Goal: Find specific fact: Find specific fact

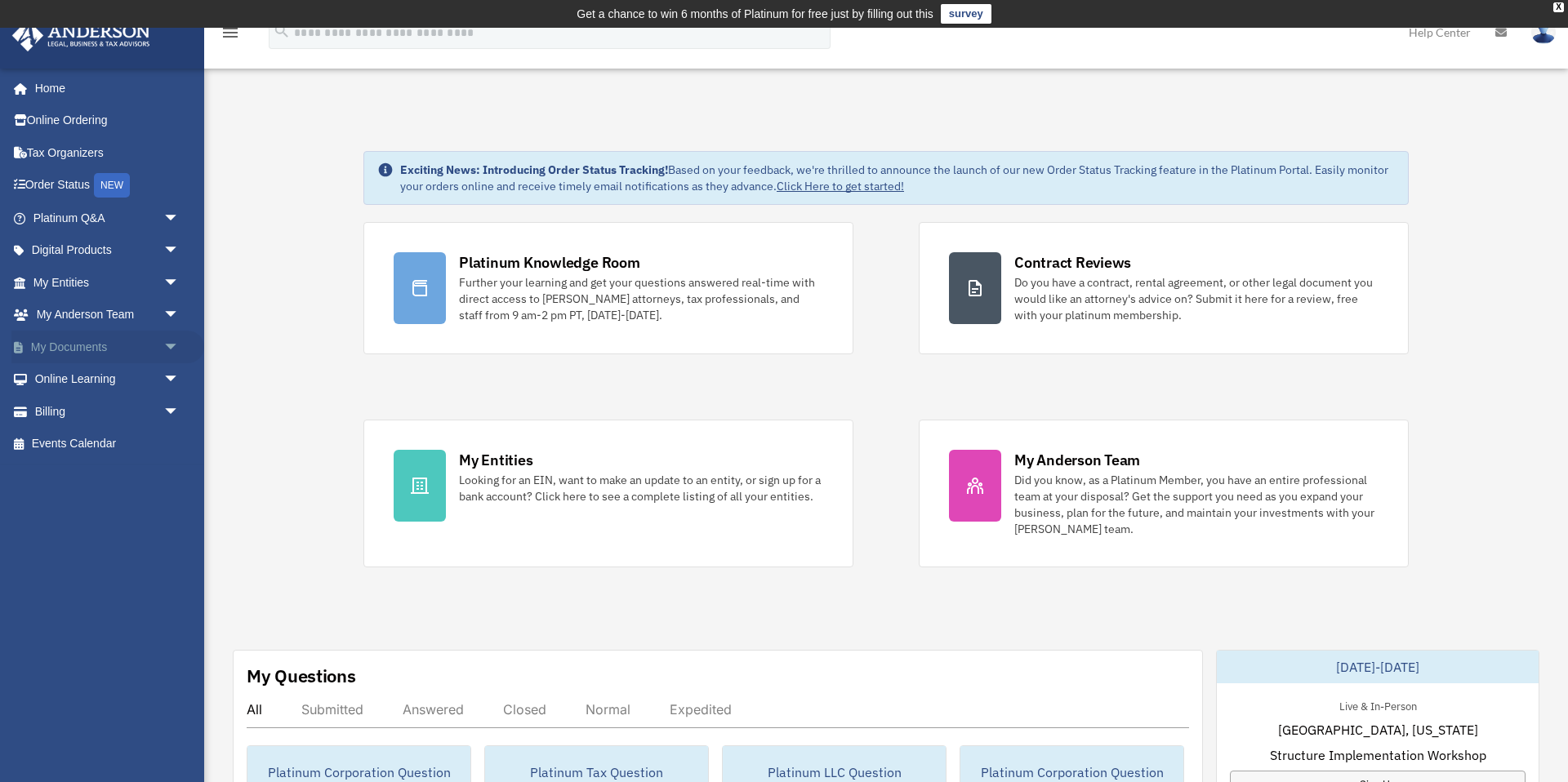
click at [76, 348] on link "My Documents arrow_drop_down" at bounding box center [108, 347] width 193 height 33
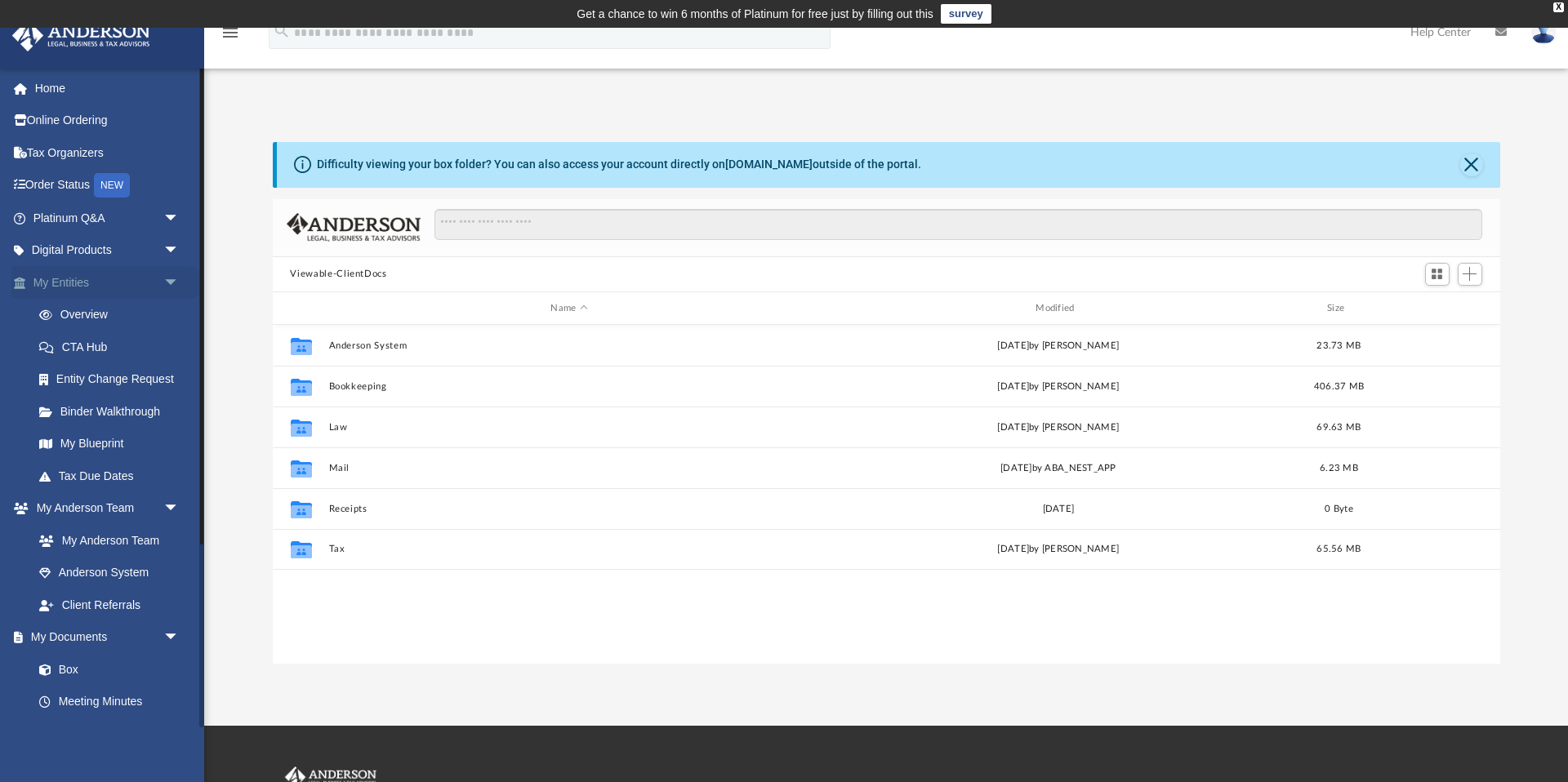
click at [59, 279] on link "My Entities arrow_drop_down" at bounding box center [108, 282] width 193 height 33
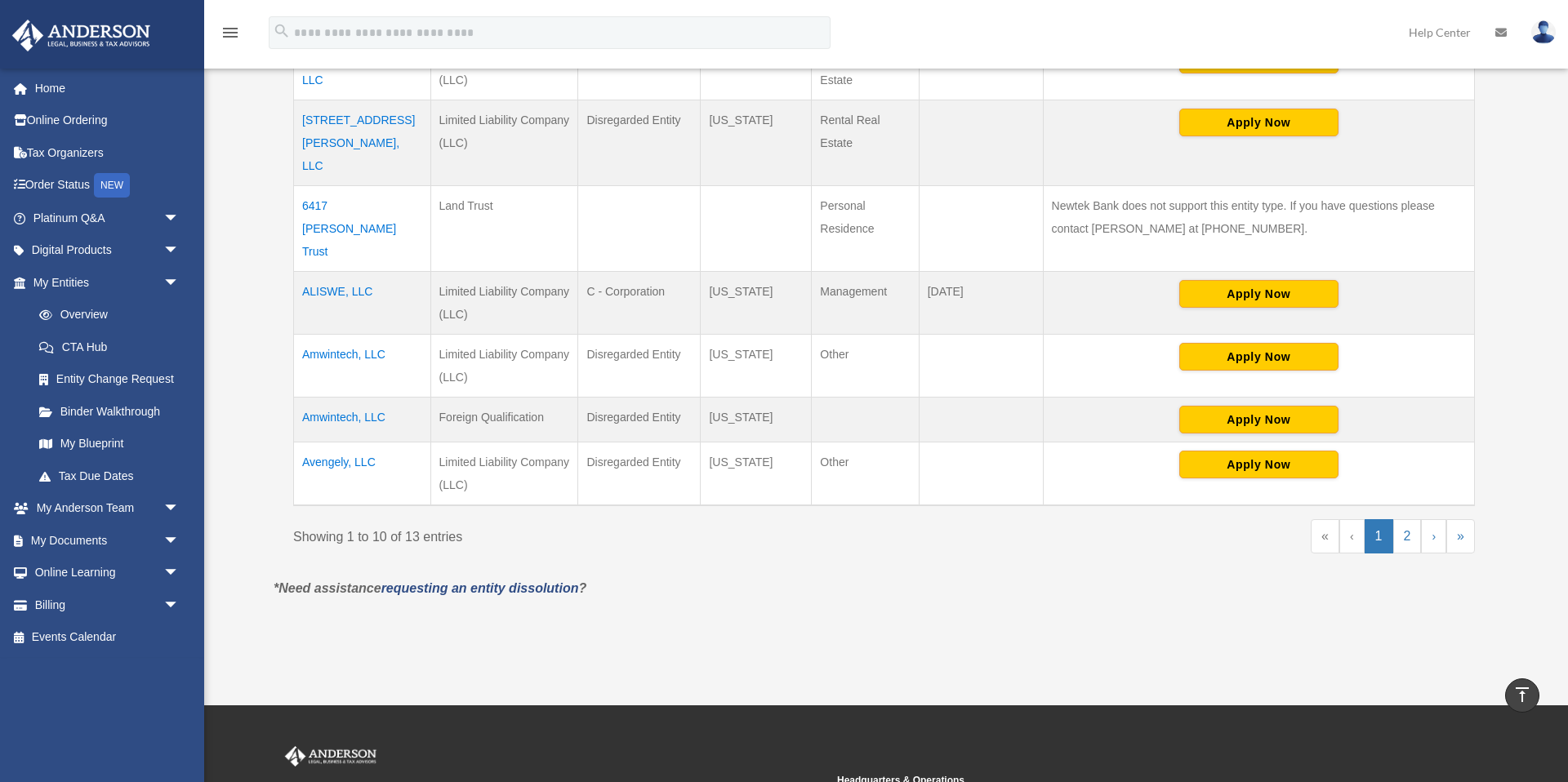
scroll to position [701, 0]
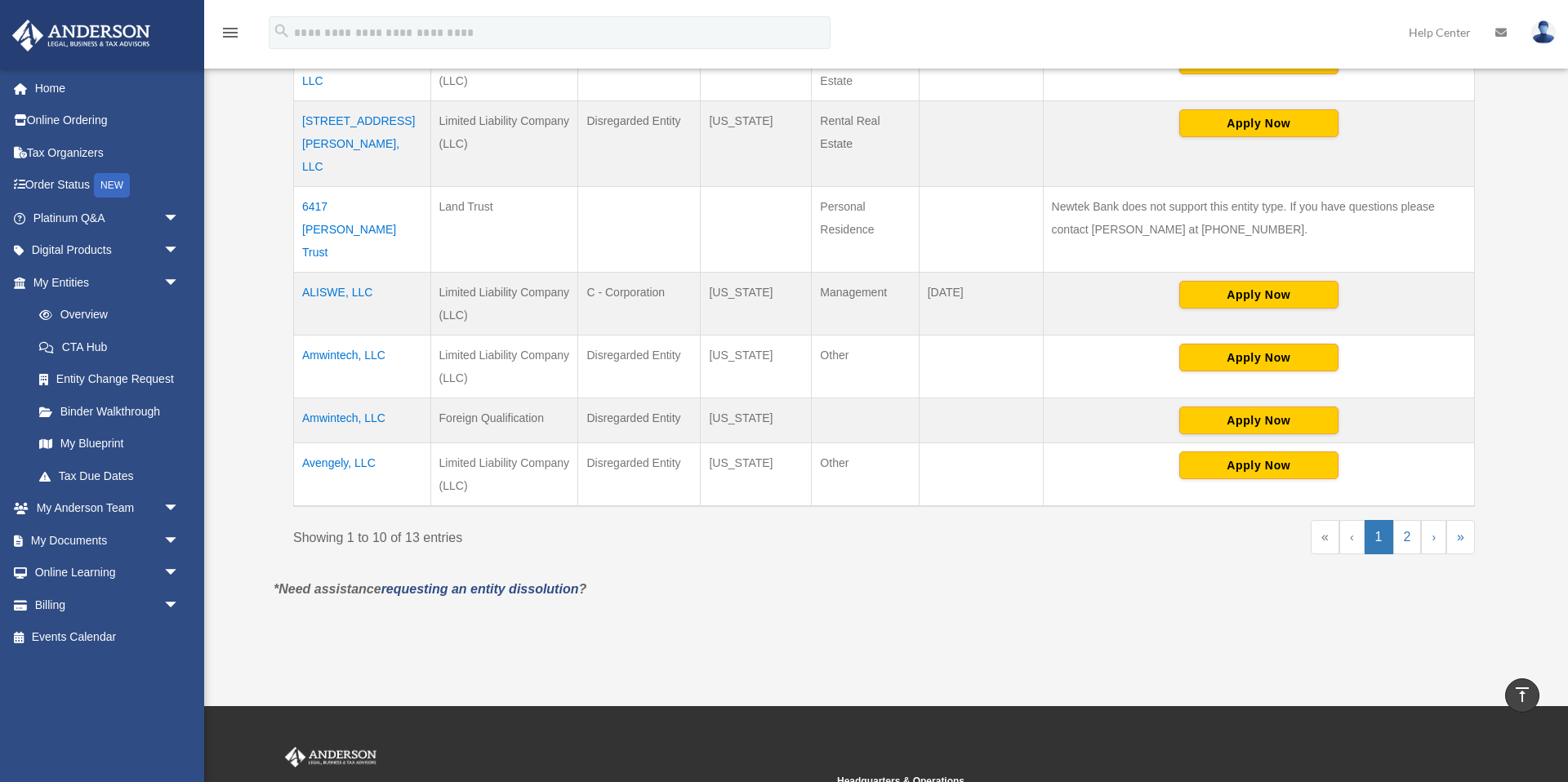
click at [347, 398] on td "Amwintech, LLC" at bounding box center [362, 420] width 137 height 45
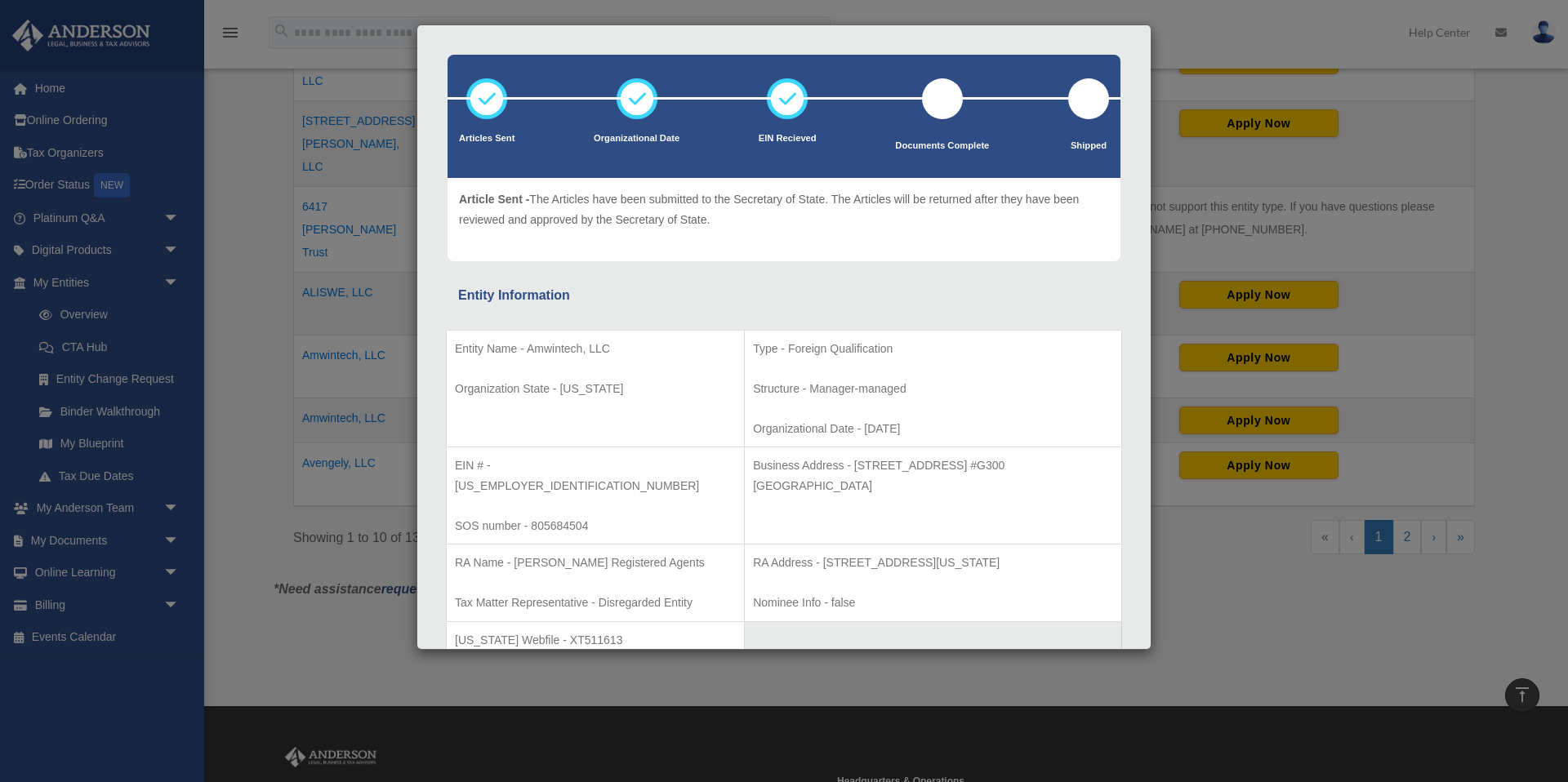
scroll to position [60, 0]
drag, startPoint x: 510, startPoint y: 464, endPoint x: 559, endPoint y: 464, distance: 49.0
click at [559, 464] on p "EIN # - [US_EMPLOYER_IDENTIFICATION_NUMBER]" at bounding box center [595, 475] width 281 height 40
copy p "2243140"
